Goal: Communication & Community: Ask a question

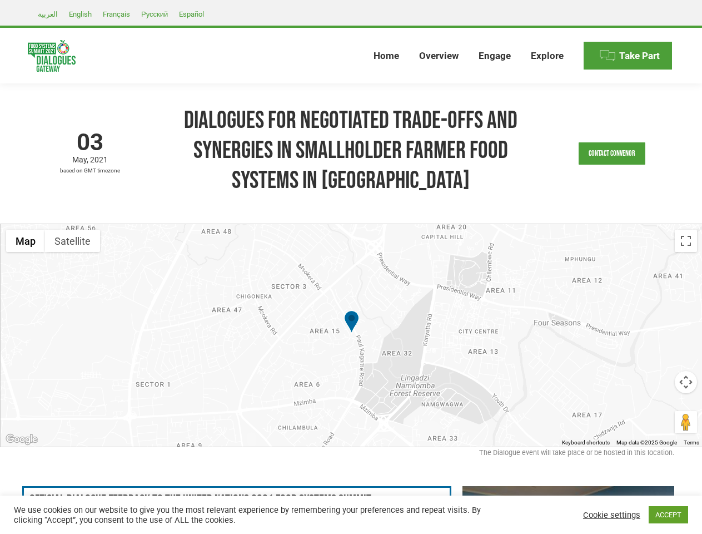
click at [351, 267] on div at bounding box center [352, 335] width 702 height 222
click at [612, 153] on link "Contact Convenor" at bounding box center [612, 153] width 67 height 22
click at [0, 0] on textarea at bounding box center [0, 0] width 0 height 0
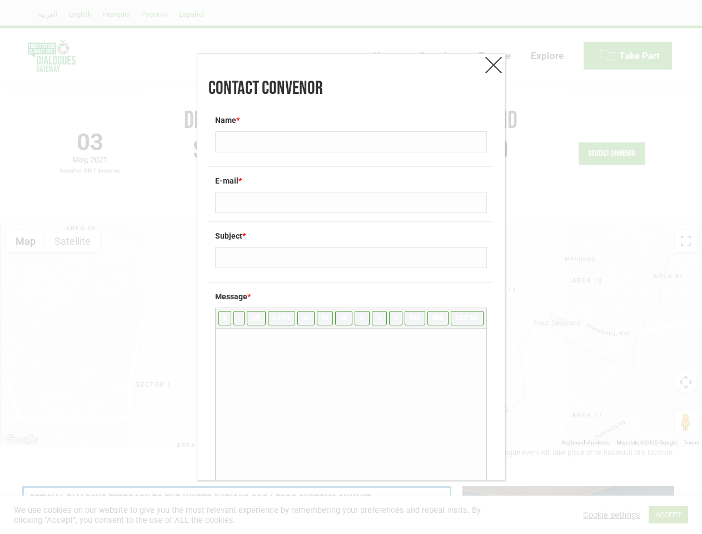
click at [351, 335] on textarea at bounding box center [351, 412] width 271 height 167
click at [355, 322] on input "ul" at bounding box center [362, 318] width 15 height 14
type textarea "<ul>"
type input "/ul"
click at [26, 241] on div "Contact Convenor Name * E-mail * Subject * Message * b i link b-quote del ins i…" at bounding box center [351, 267] width 702 height 534
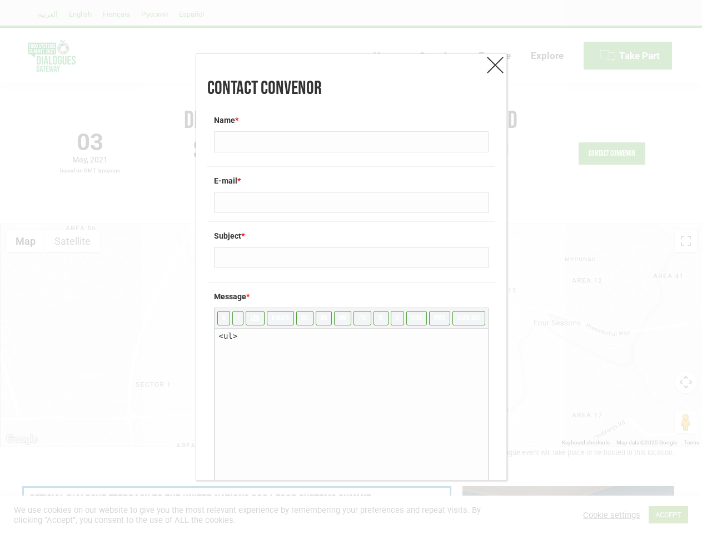
click at [26, 241] on div "Contact Convenor Name * E-mail * Subject * Message * b i link b-quote del ins i…" at bounding box center [351, 267] width 702 height 534
click at [72, 241] on div "Contact Convenor Name * E-mail * Subject * Message * b i link b-quote del ins i…" at bounding box center [351, 267] width 702 height 534
